Goal: Task Accomplishment & Management: Use online tool/utility

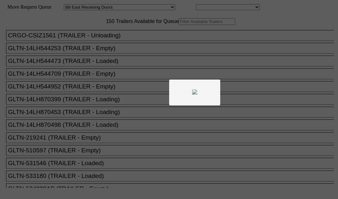
select select "536"
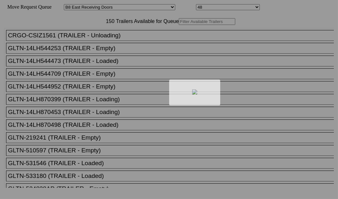
click at [83, 42] on div at bounding box center [169, 99] width 338 height 199
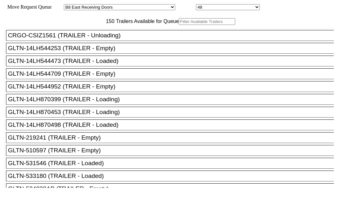
click at [179, 25] on input "text" at bounding box center [207, 21] width 56 height 7
paste input "STTU432473"
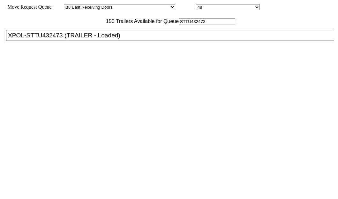
type input "STTU432473"
click at [42, 39] on div "XPOL-STTU432473 (TRAILER - Loaded)" at bounding box center [173, 35] width 330 height 7
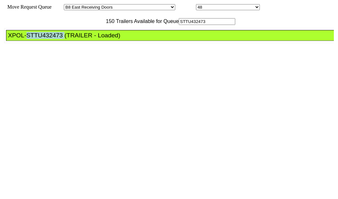
click at [42, 39] on div "XPOL-STTU432473 (TRAILER - Loaded)" at bounding box center [173, 35] width 330 height 7
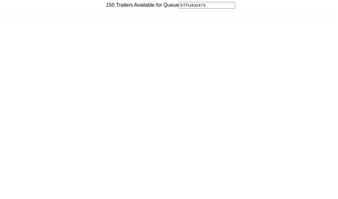
scroll to position [26, 0]
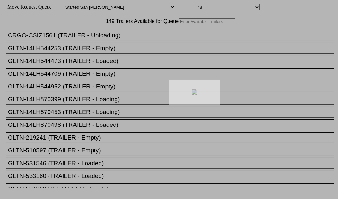
click at [105, 44] on body "Move Request Queue Area Started [GEOGRAPHIC_DATA][PERSON_NAME][PERSON_NAME] [GE…" at bounding box center [169, 108] width 333 height 210
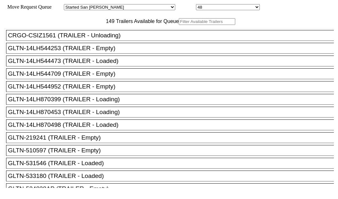
drag, startPoint x: 102, startPoint y: 33, endPoint x: 106, endPoint y: 44, distance: 11.4
click at [179, 25] on input "text" at bounding box center [207, 21] width 56 height 7
paste input "HGIU512509"
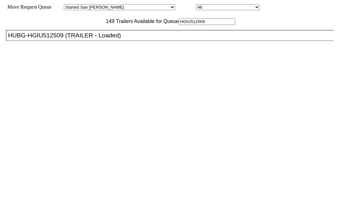
type input "HGIU512509"
click at [52, 39] on div "HUBG-HGIU512509 (TRAILER - Loaded)" at bounding box center [173, 35] width 330 height 7
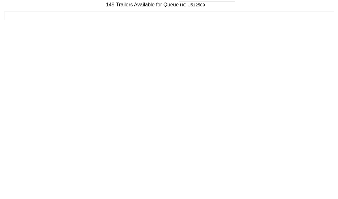
scroll to position [26, 0]
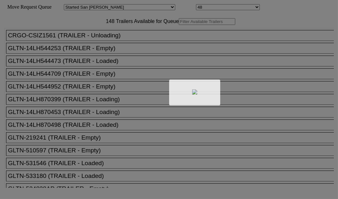
click at [103, 43] on div at bounding box center [169, 99] width 338 height 199
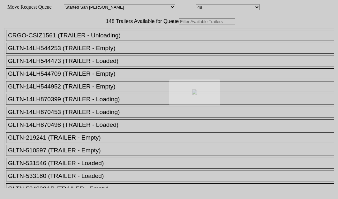
click at [103, 44] on div at bounding box center [169, 99] width 338 height 199
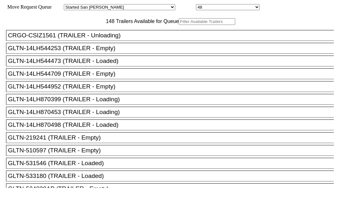
click at [179, 25] on input "text" at bounding box center [207, 21] width 56 height 7
paste input "HGIU520652"
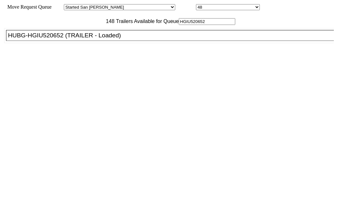
type input "HGIU520652"
click at [38, 39] on div "HUBG-HGIU520652 (TRAILER - Loaded)" at bounding box center [173, 35] width 330 height 7
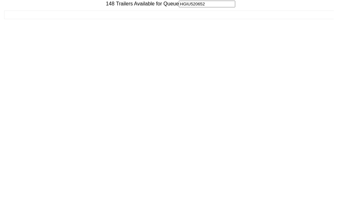
scroll to position [26, 0]
